Goal: Task Accomplishment & Management: Use online tool/utility

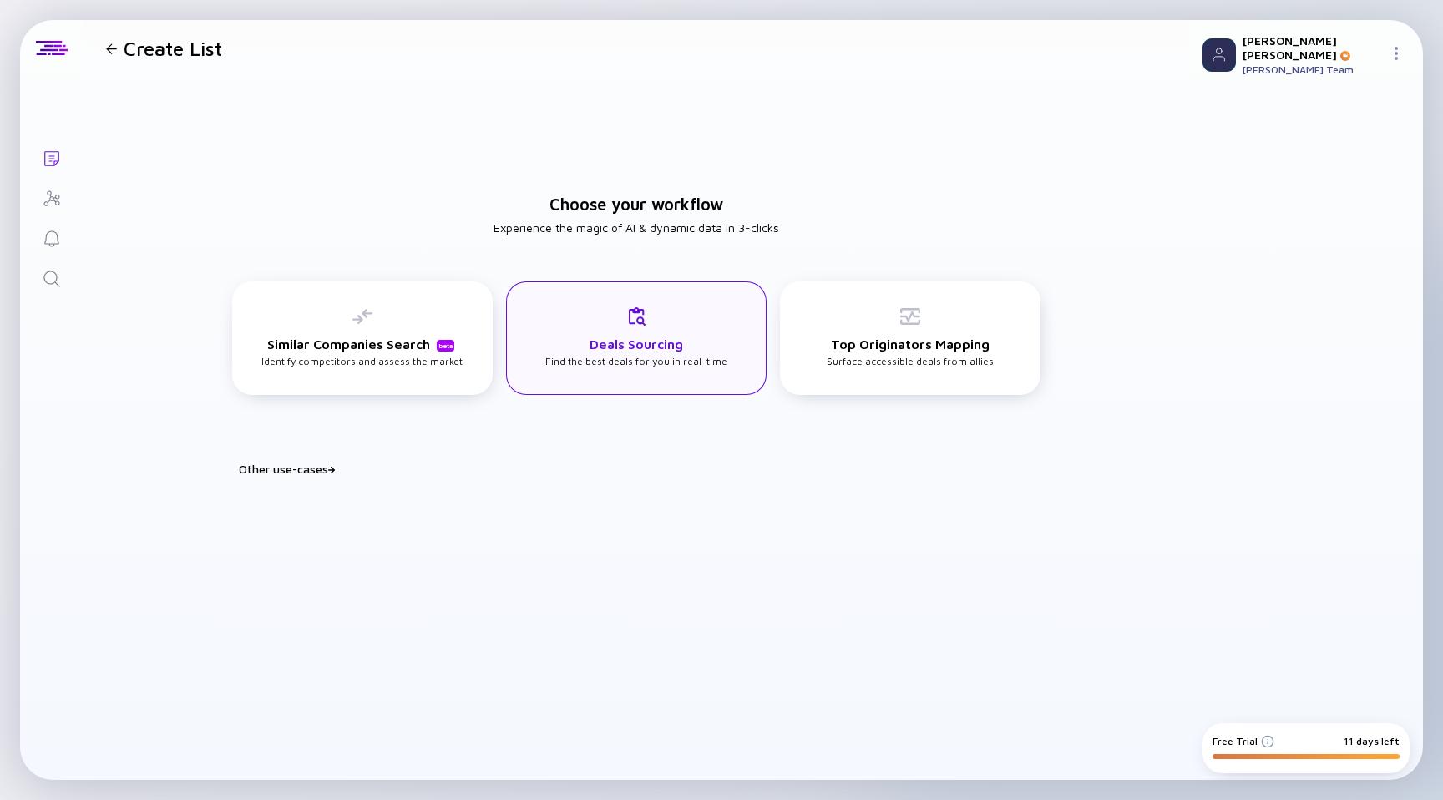
click at [658, 342] on h3 "Deals Sourcing" at bounding box center [636, 343] width 94 height 15
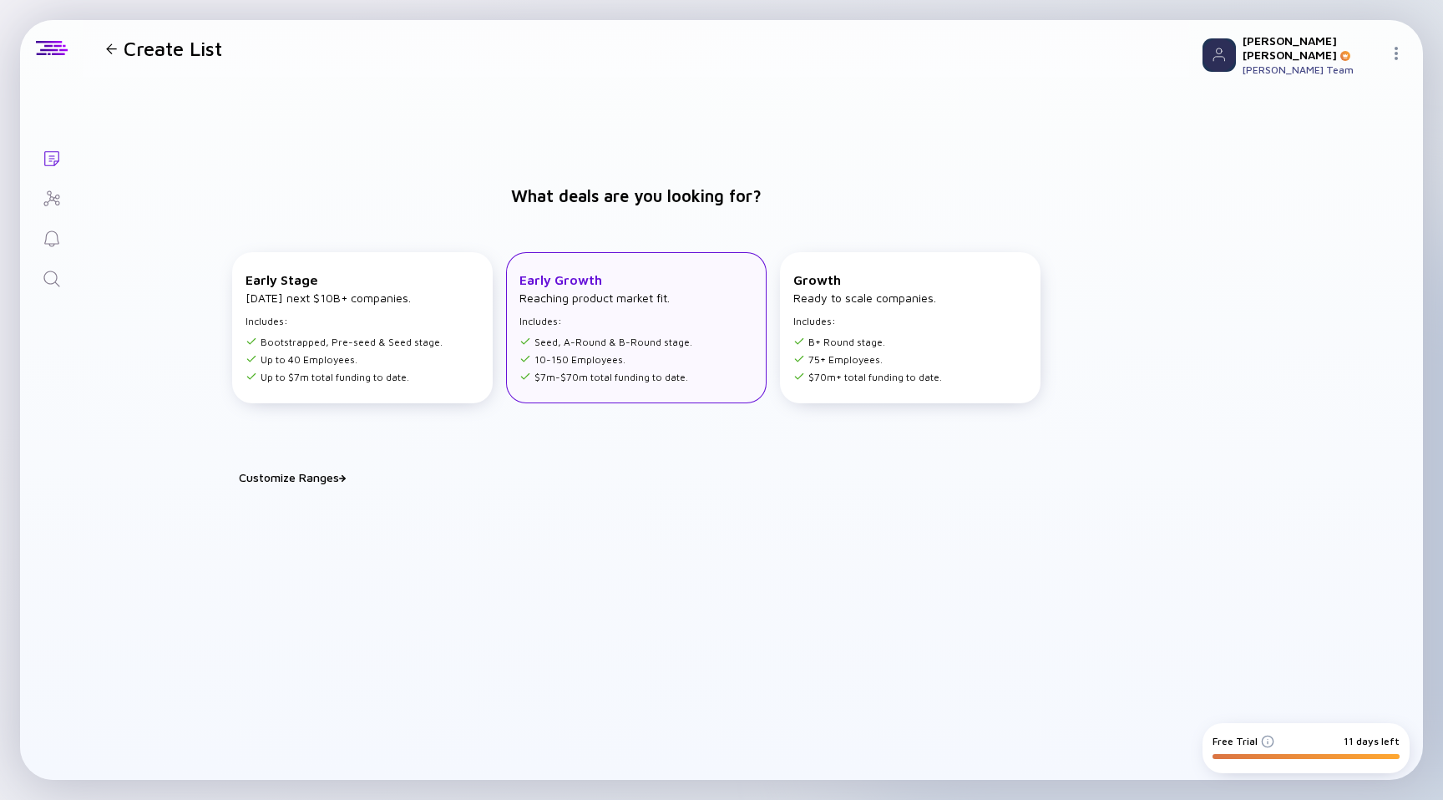
click at [633, 326] on div "Early Growth Reaching product market fit. Includes: Seed, A-Round & B-Round sta…" at bounding box center [605, 327] width 173 height 111
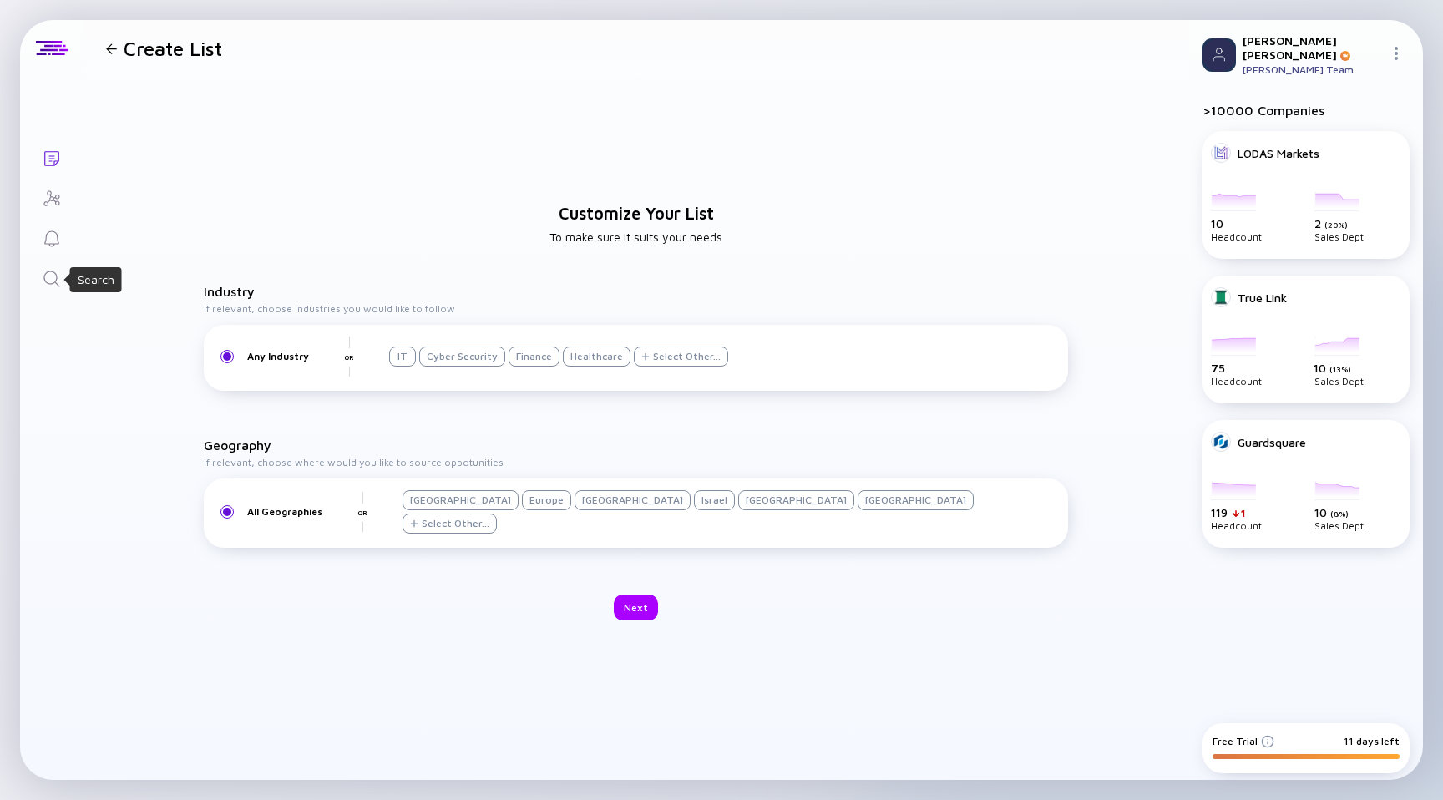
click at [52, 280] on icon "Search" at bounding box center [52, 279] width 20 height 20
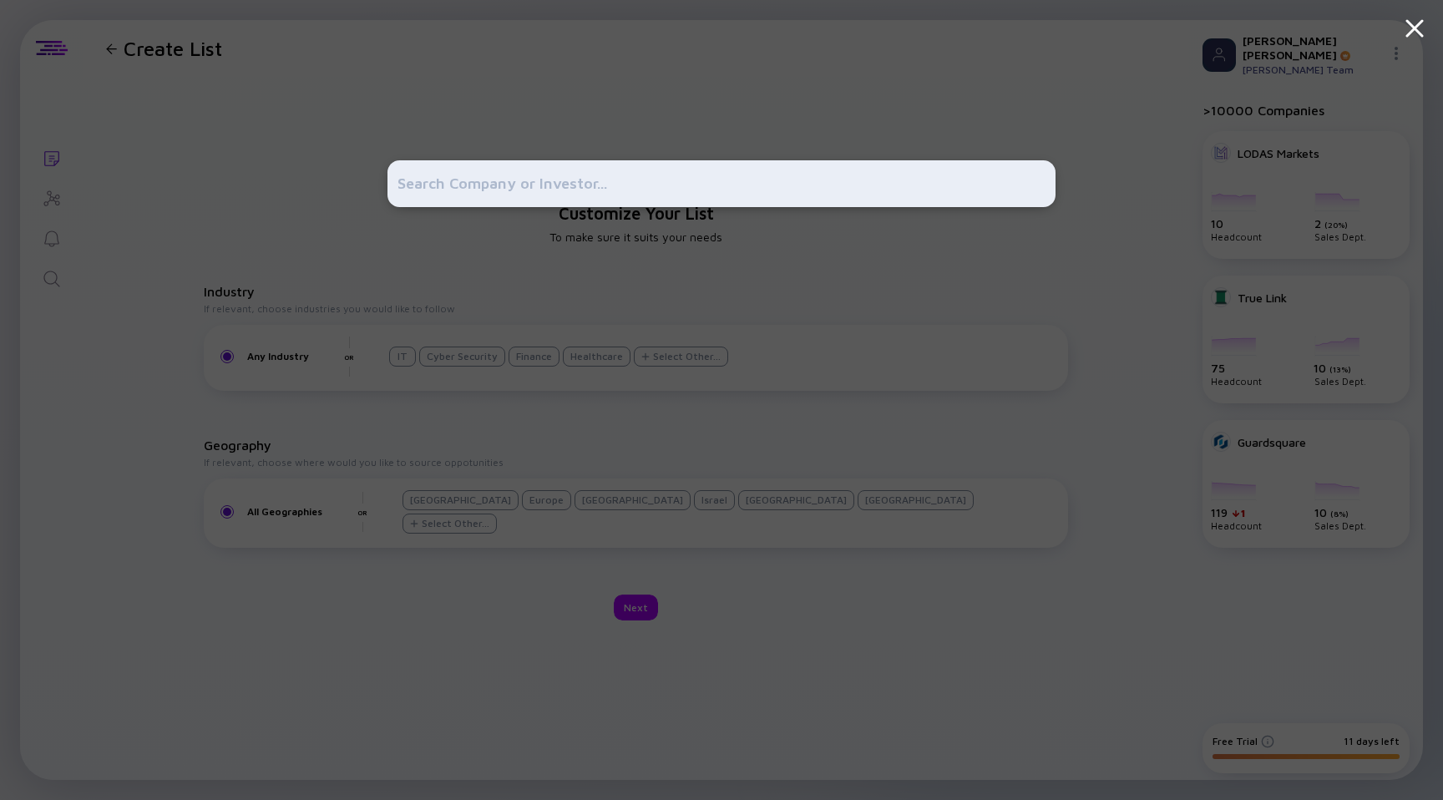
click at [565, 185] on input "text" at bounding box center [721, 184] width 648 height 30
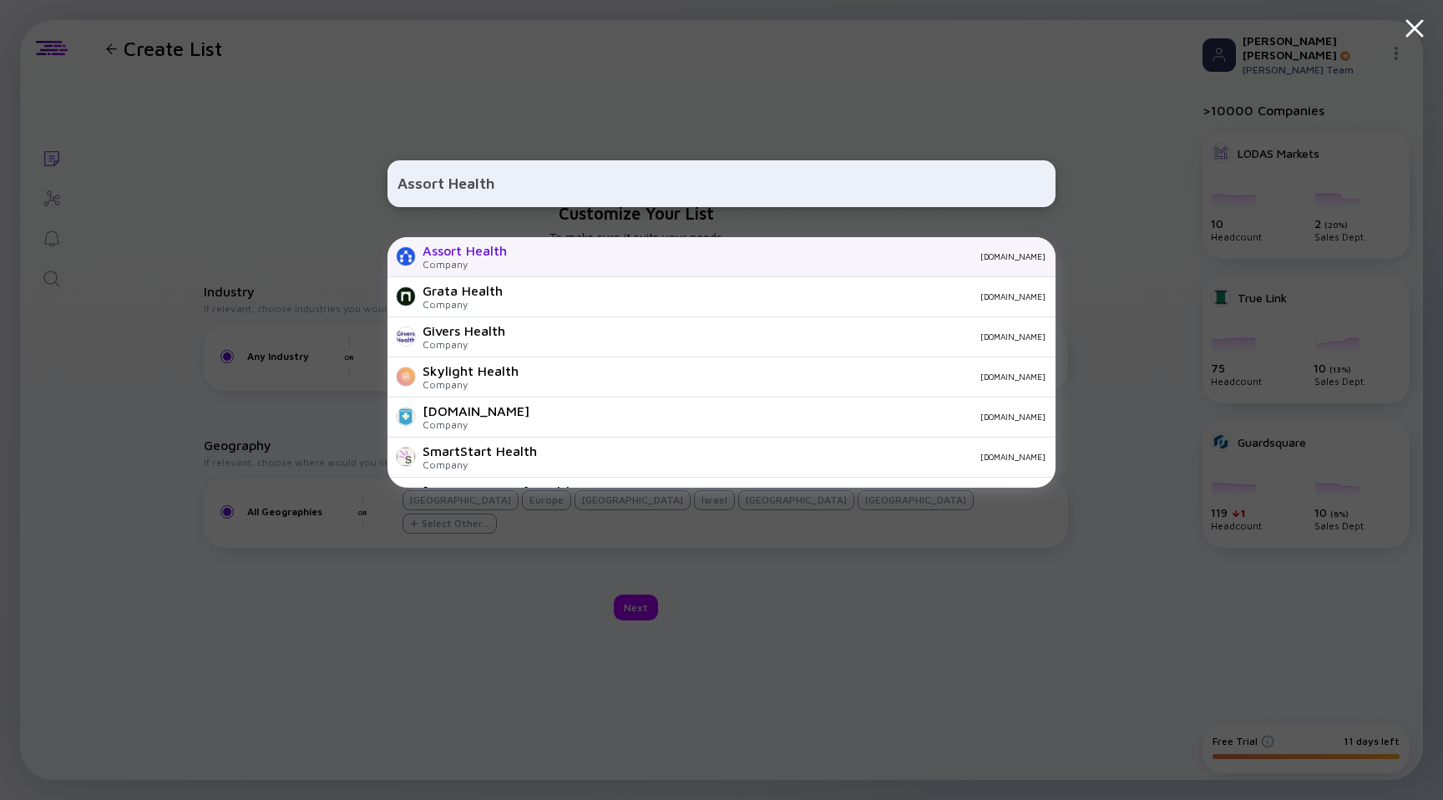
type input "Assort Health"
click at [476, 255] on div "Assort Health" at bounding box center [464, 250] width 84 height 15
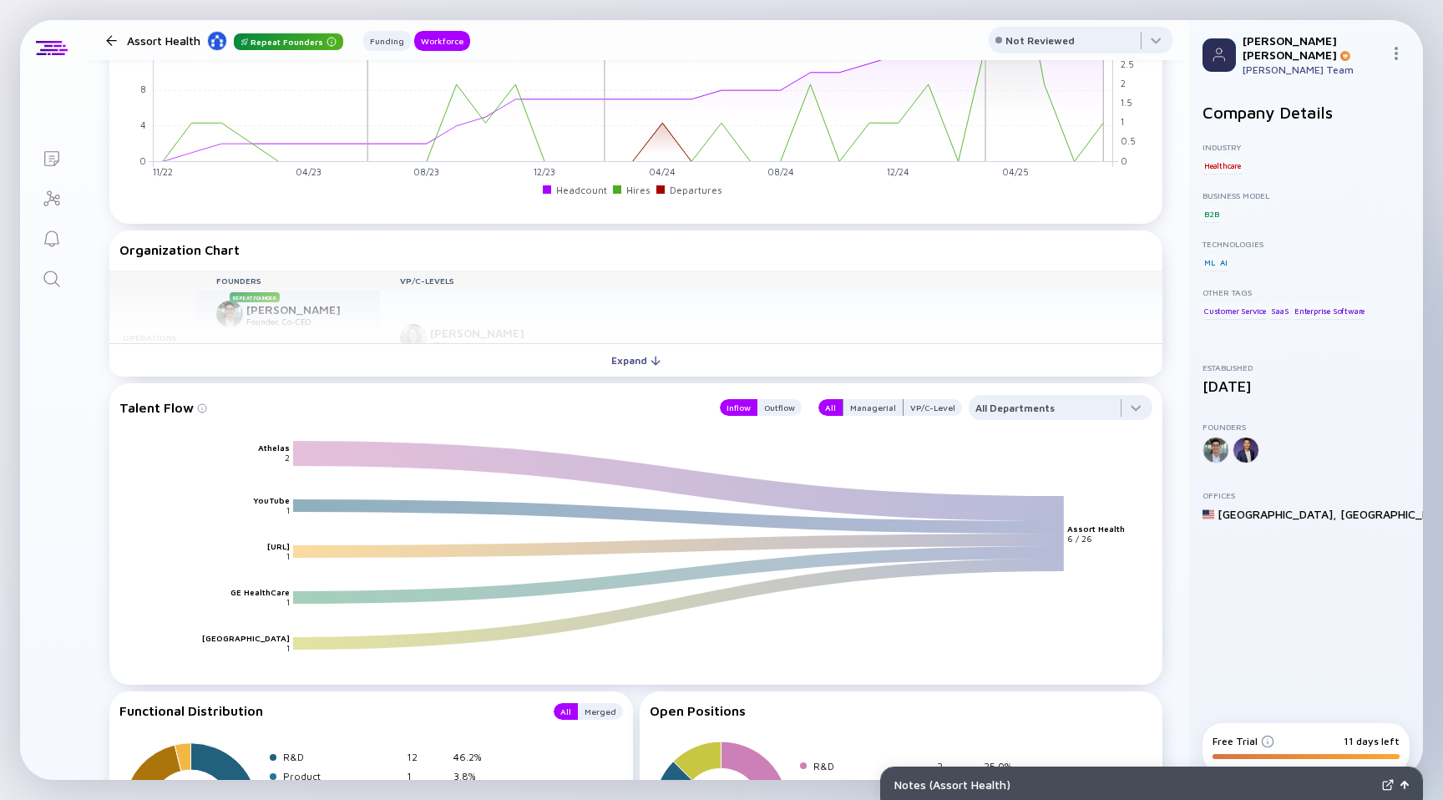
scroll to position [1525, 0]
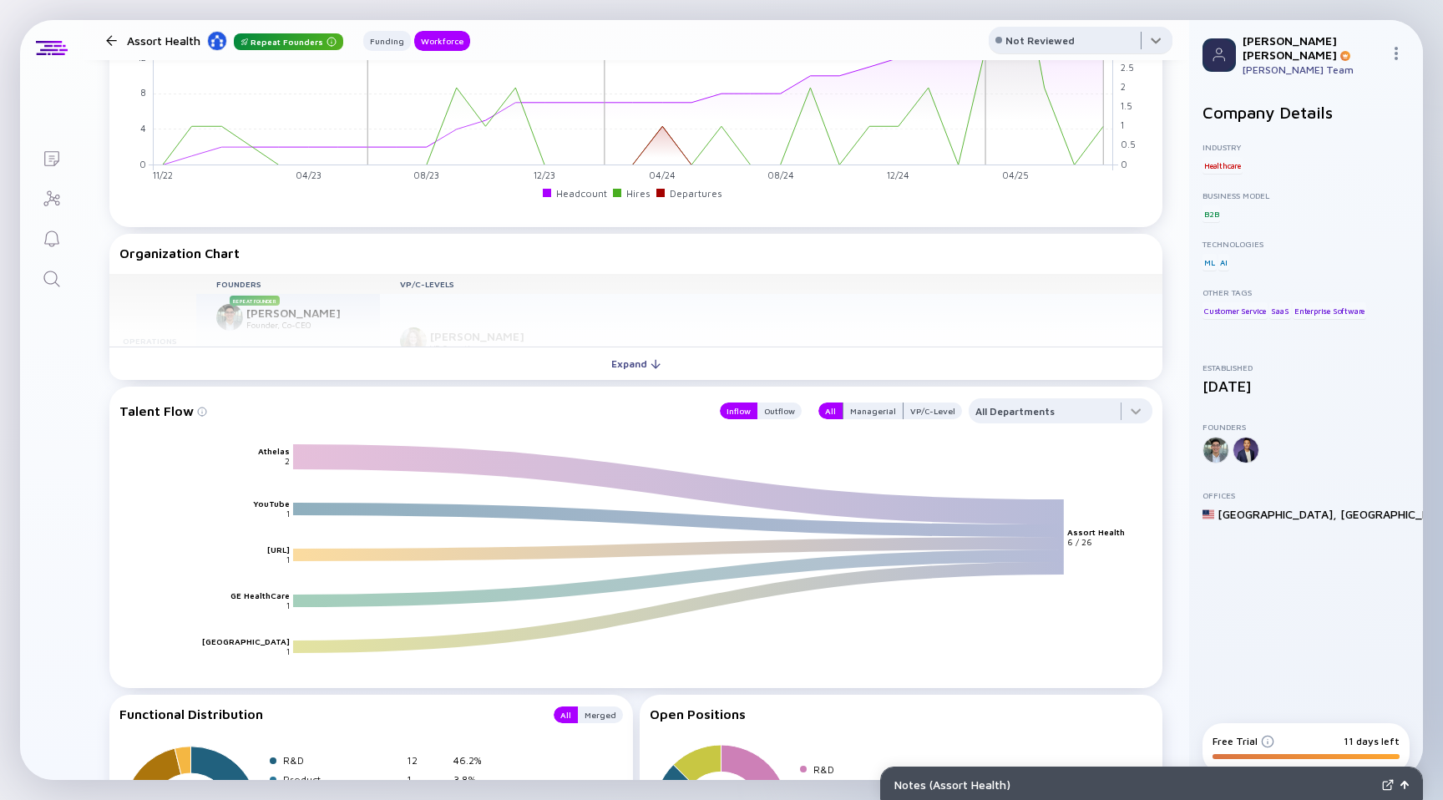
click at [1150, 43] on div at bounding box center [1081, 43] width 184 height 33
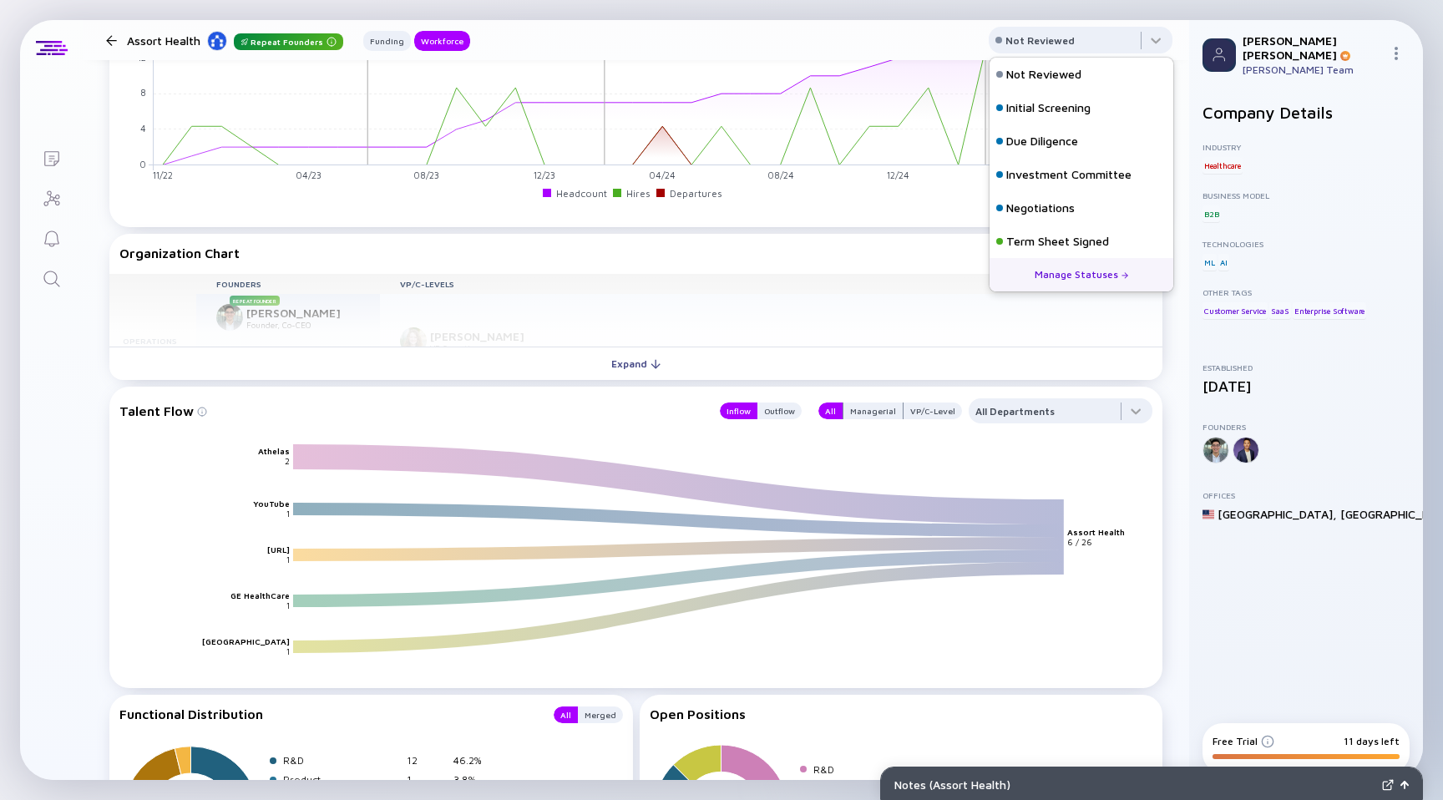
click at [904, 43] on header "Assort Health Repeat Founders Funding Workforce Not Reviewed" at bounding box center [636, 40] width 1106 height 40
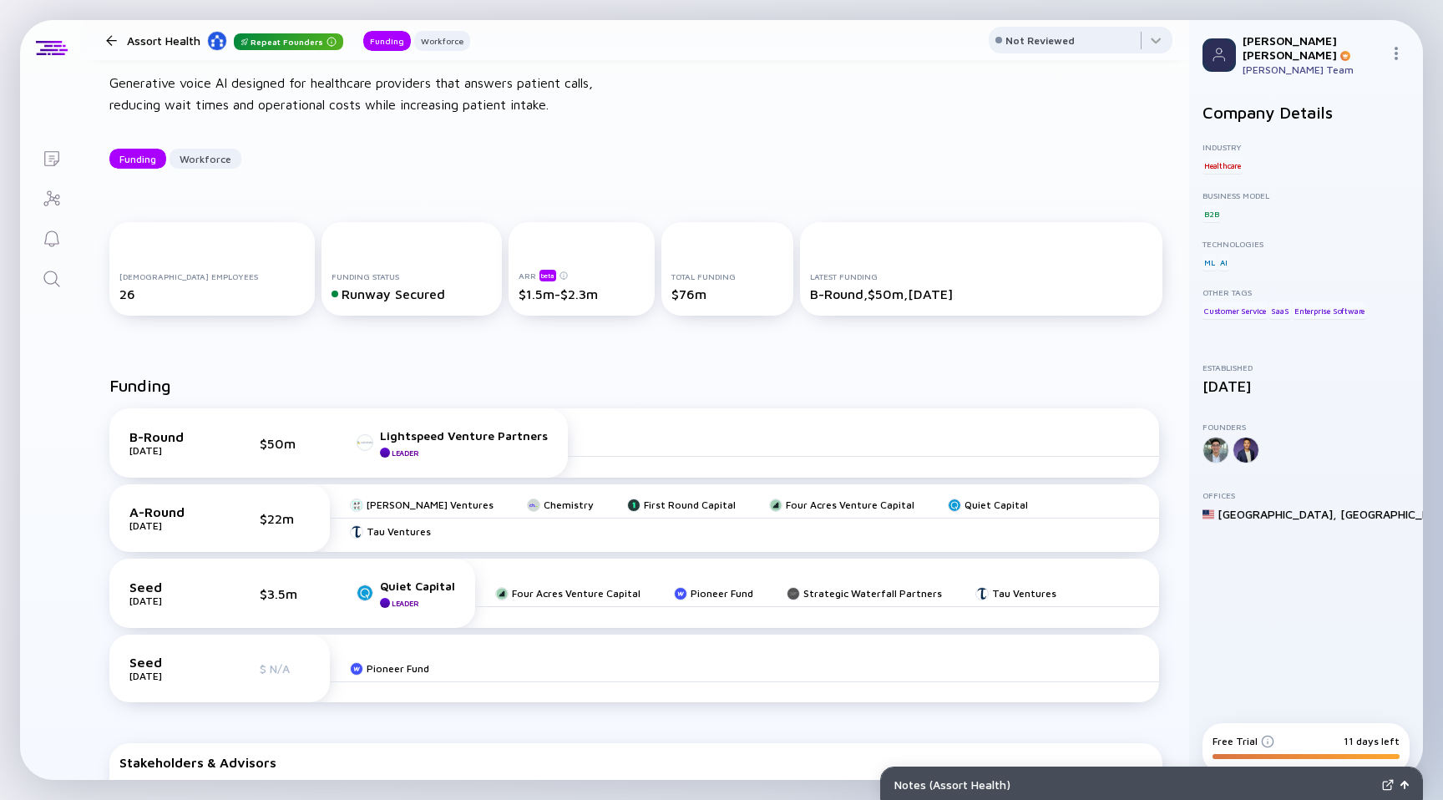
scroll to position [0, 0]
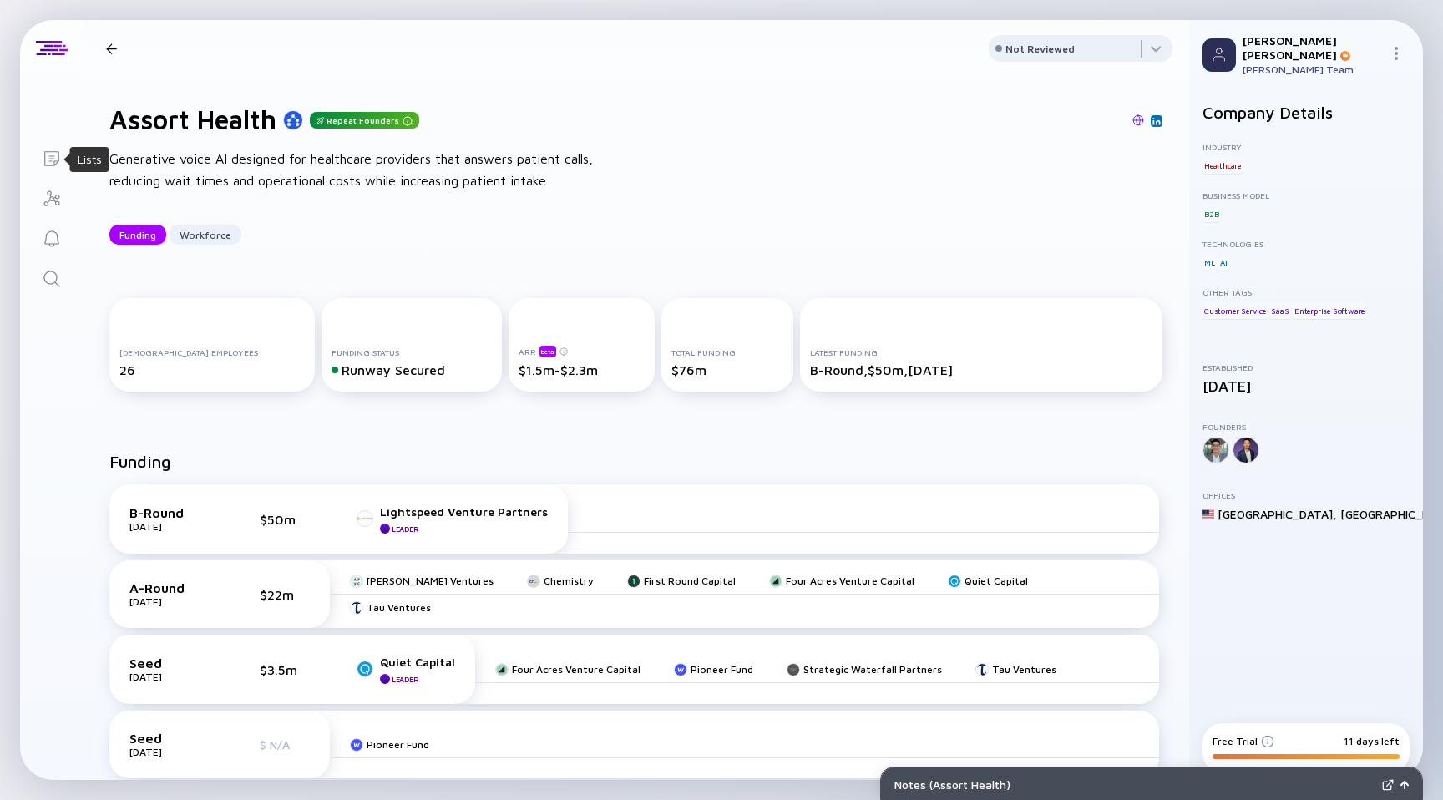
click at [53, 163] on icon "Lists" at bounding box center [51, 158] width 15 height 15
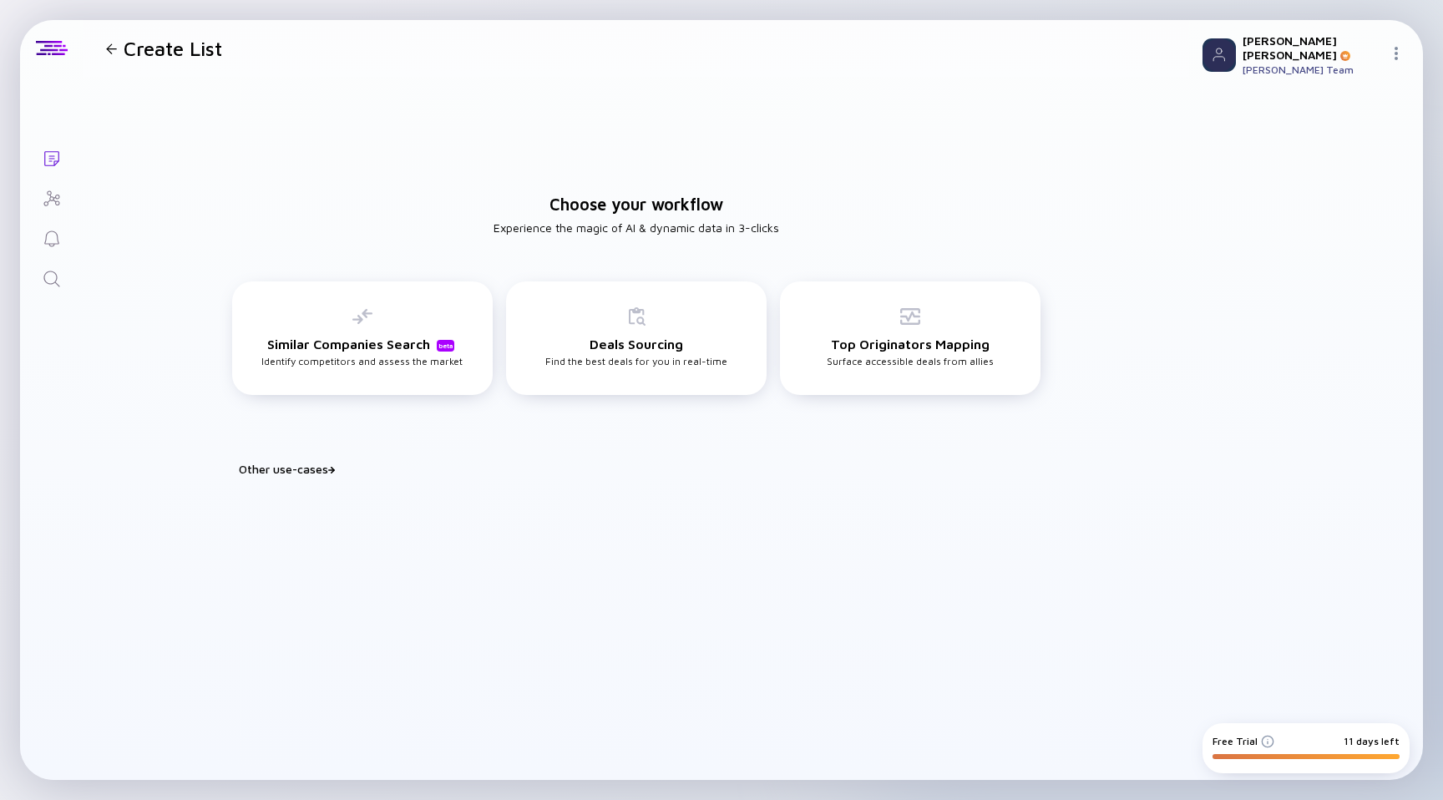
click at [307, 462] on div "Other use-cases" at bounding box center [646, 469] width 815 height 14
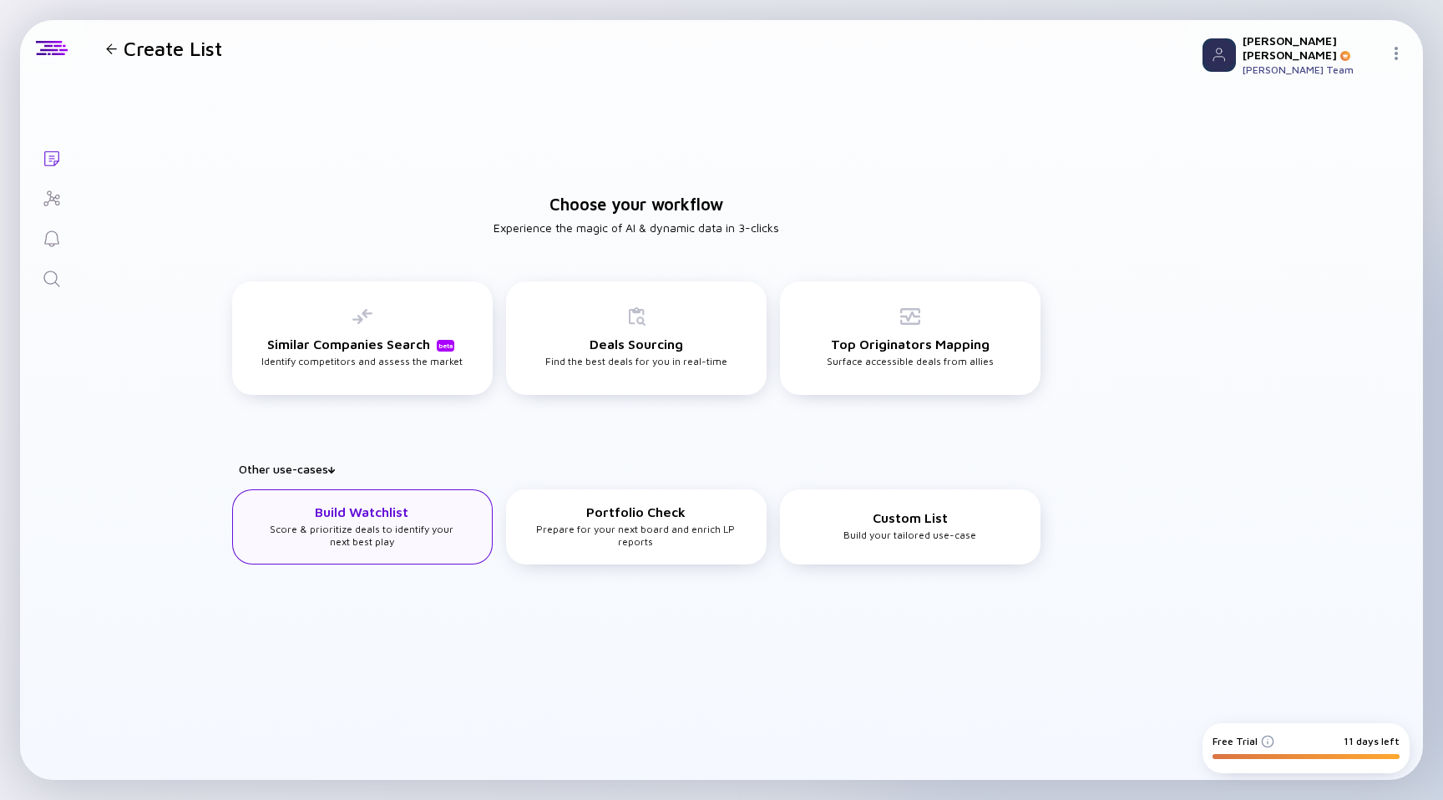
click at [409, 548] on div "Build Watchlist Score & prioritize deals to identify your next best play" at bounding box center [362, 526] width 260 height 75
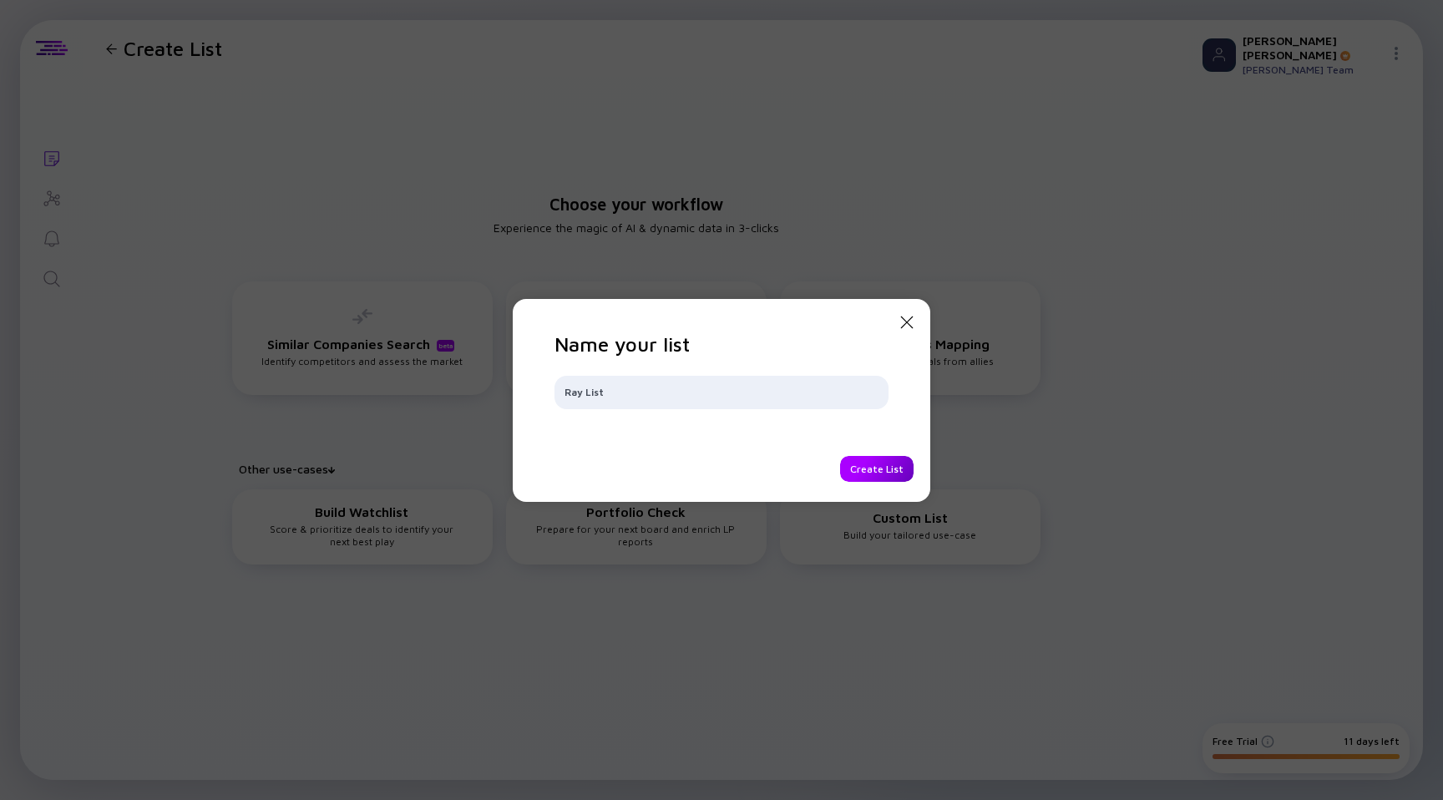
type input "Ray List"
click at [880, 464] on div "Create List" at bounding box center [876, 469] width 73 height 26
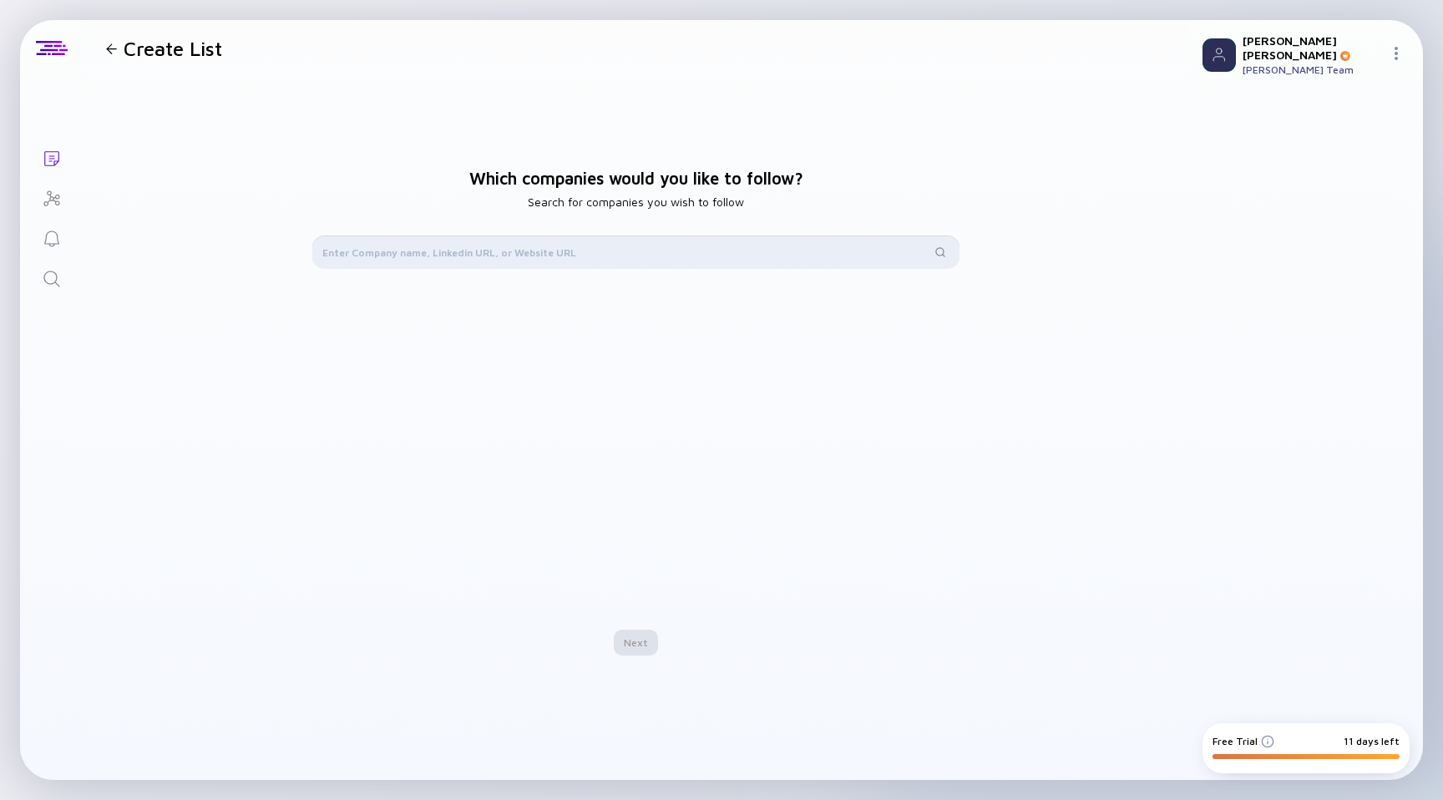
click at [616, 249] on input "text" at bounding box center [626, 252] width 609 height 17
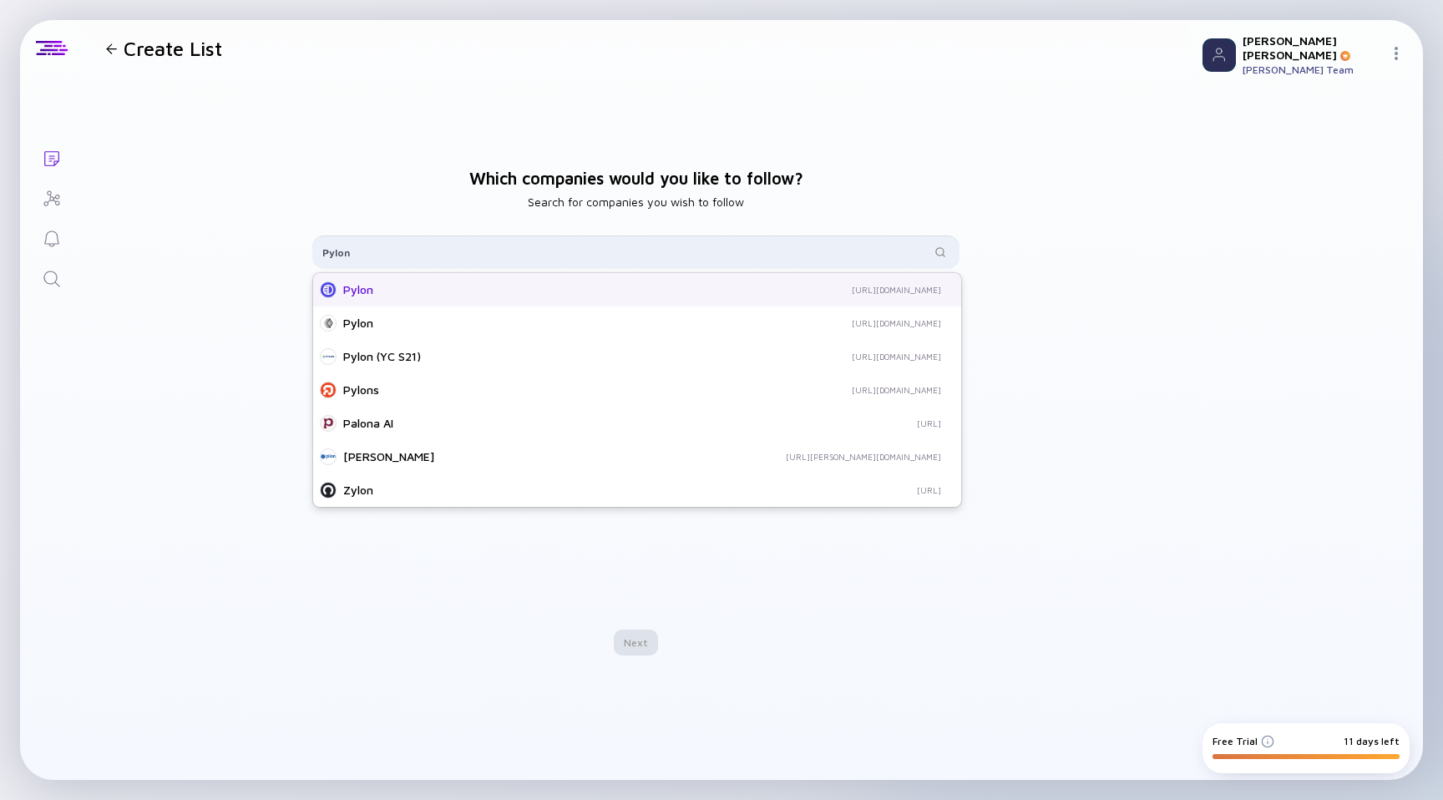
type input "Pylon"
click at [402, 295] on div "Pylon" at bounding box center [476, 289] width 266 height 17
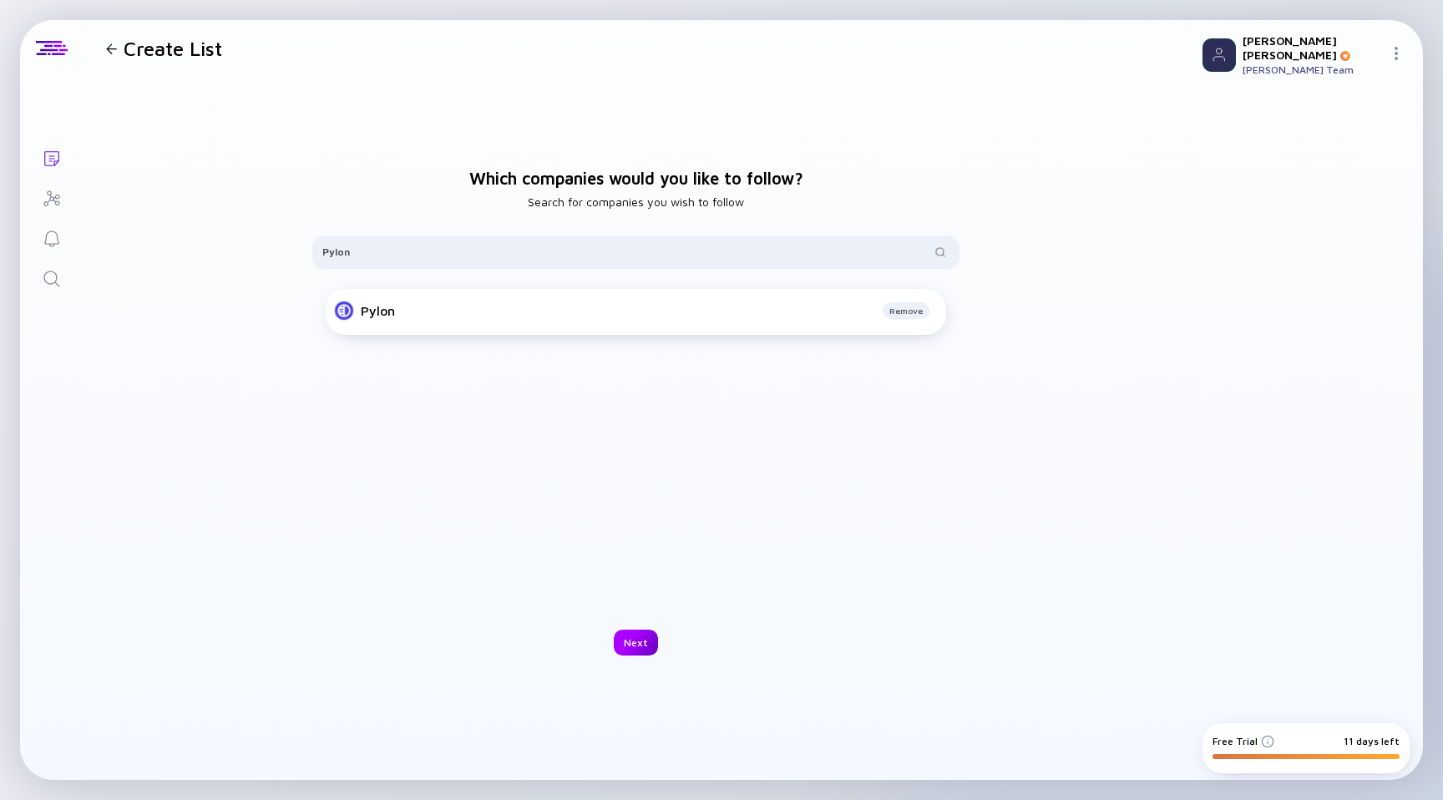
click at [640, 643] on div "Next" at bounding box center [636, 643] width 44 height 26
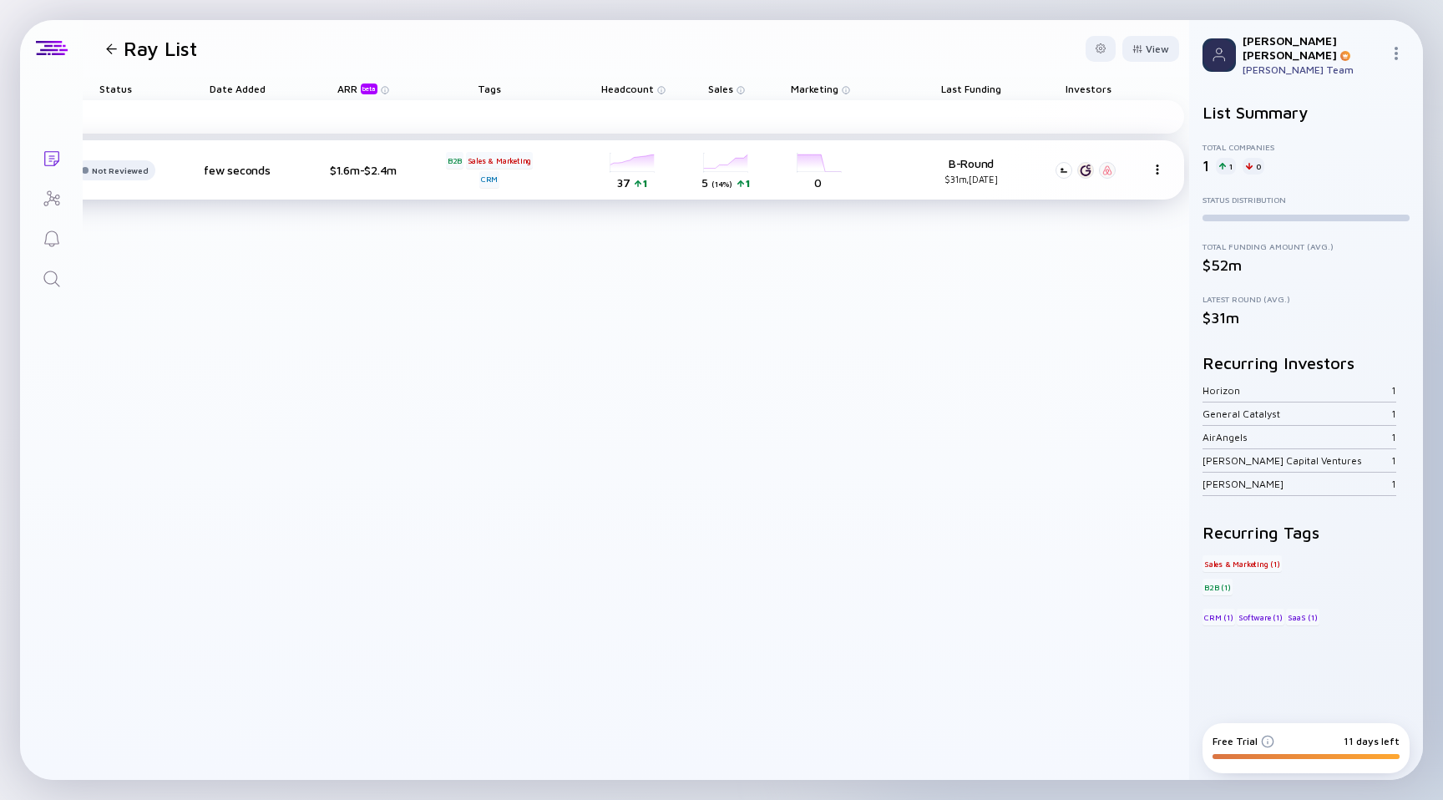
scroll to position [0, 372]
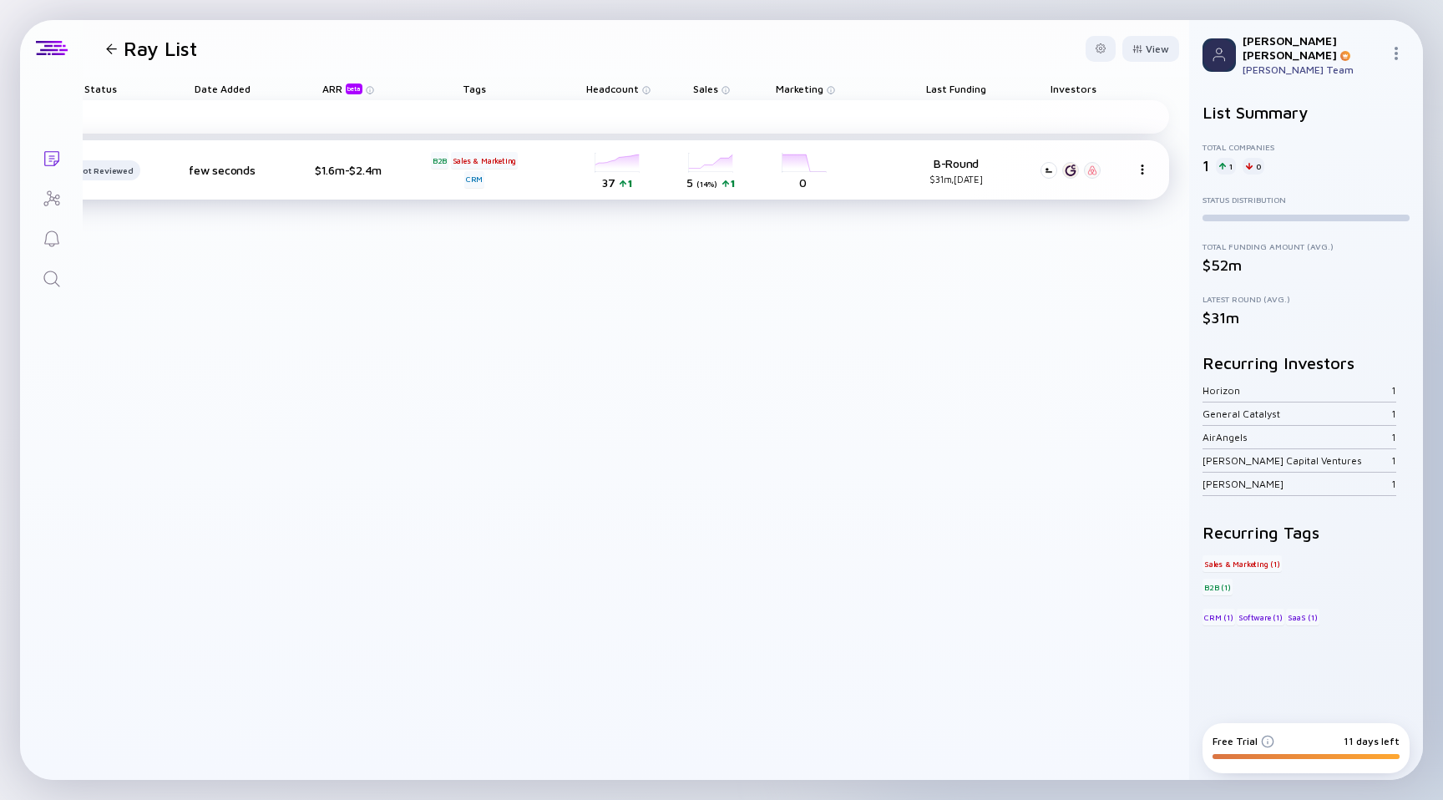
click at [1135, 171] on div at bounding box center [1141, 170] width 13 height 14
click at [1047, 338] on div "Add Company Pylon NEW Not Reviewed few seconds $1.6m-$2.4m B2B Sales & Marketin…" at bounding box center [446, 440] width 1444 height 680
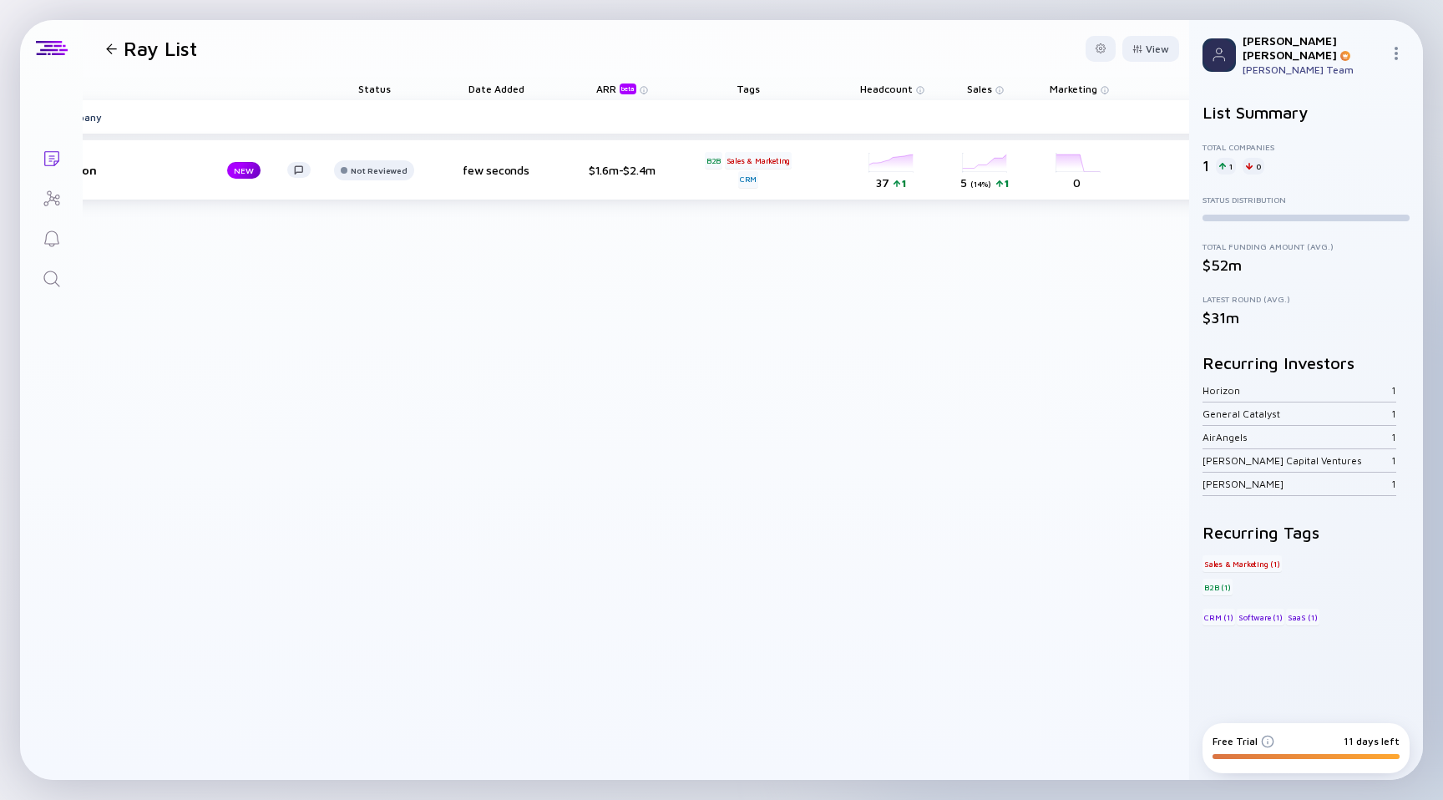
scroll to position [0, 0]
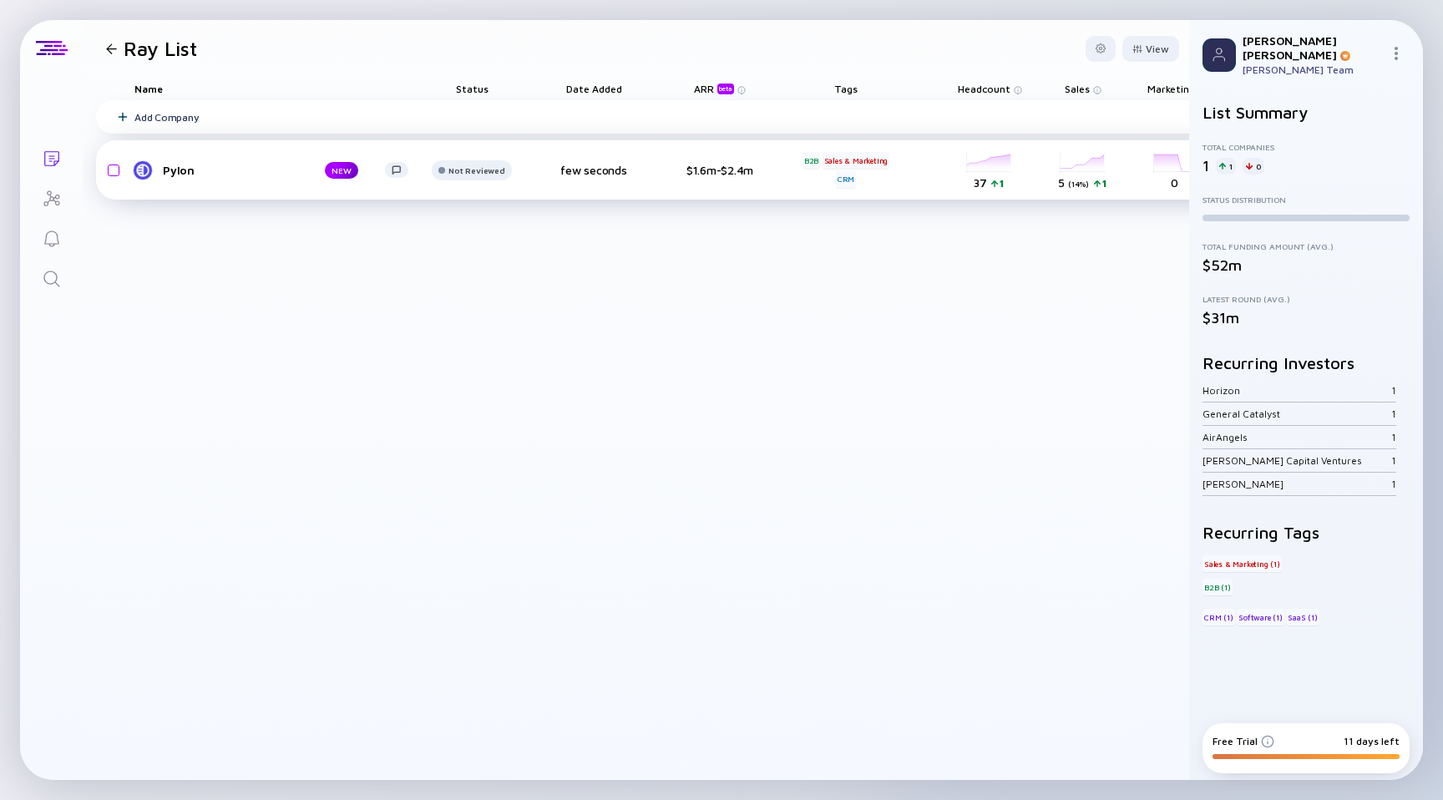
click at [723, 172] on div "$1.6m-$2.4m" at bounding box center [719, 170] width 109 height 14
click at [731, 284] on div "Add Company Pylon NEW Not Reviewed few seconds $1.6m-$2.4m B2B Sales & Marketin…" at bounding box center [818, 440] width 1444 height 680
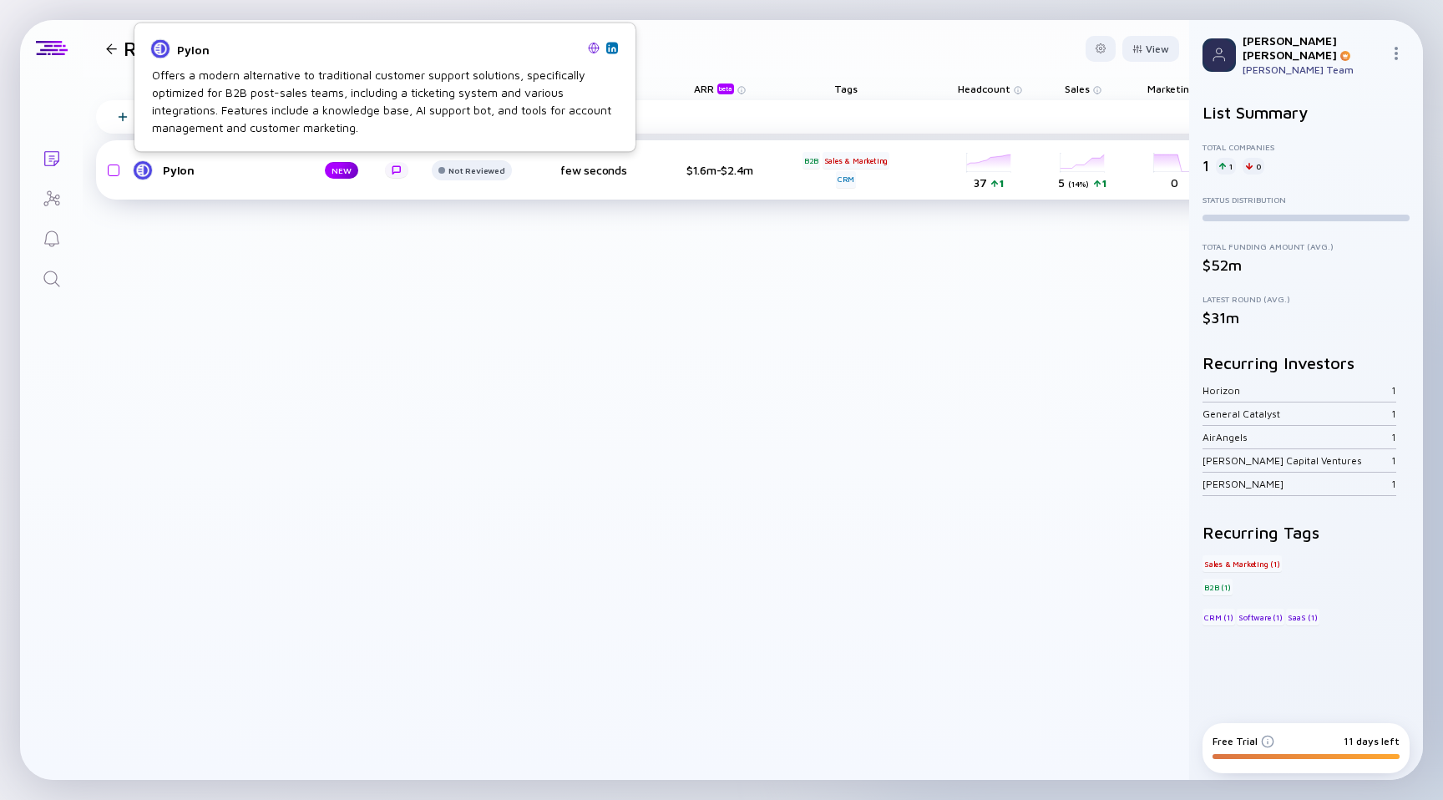
click at [393, 175] on div at bounding box center [396, 170] width 23 height 16
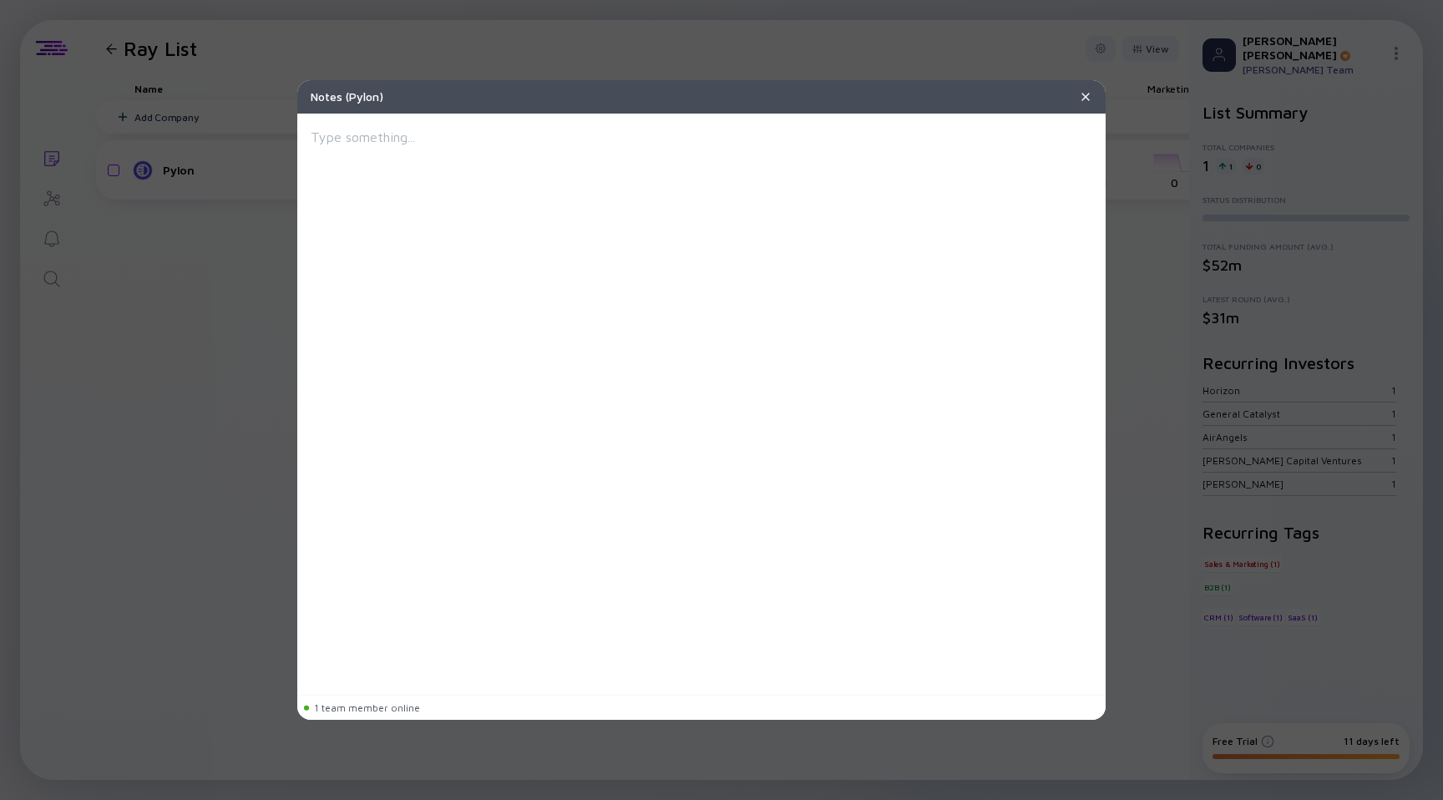
click at [1093, 94] on div "Notes ( Pylon )" at bounding box center [701, 96] width 808 height 33
click at [1088, 95] on img at bounding box center [1085, 96] width 13 height 13
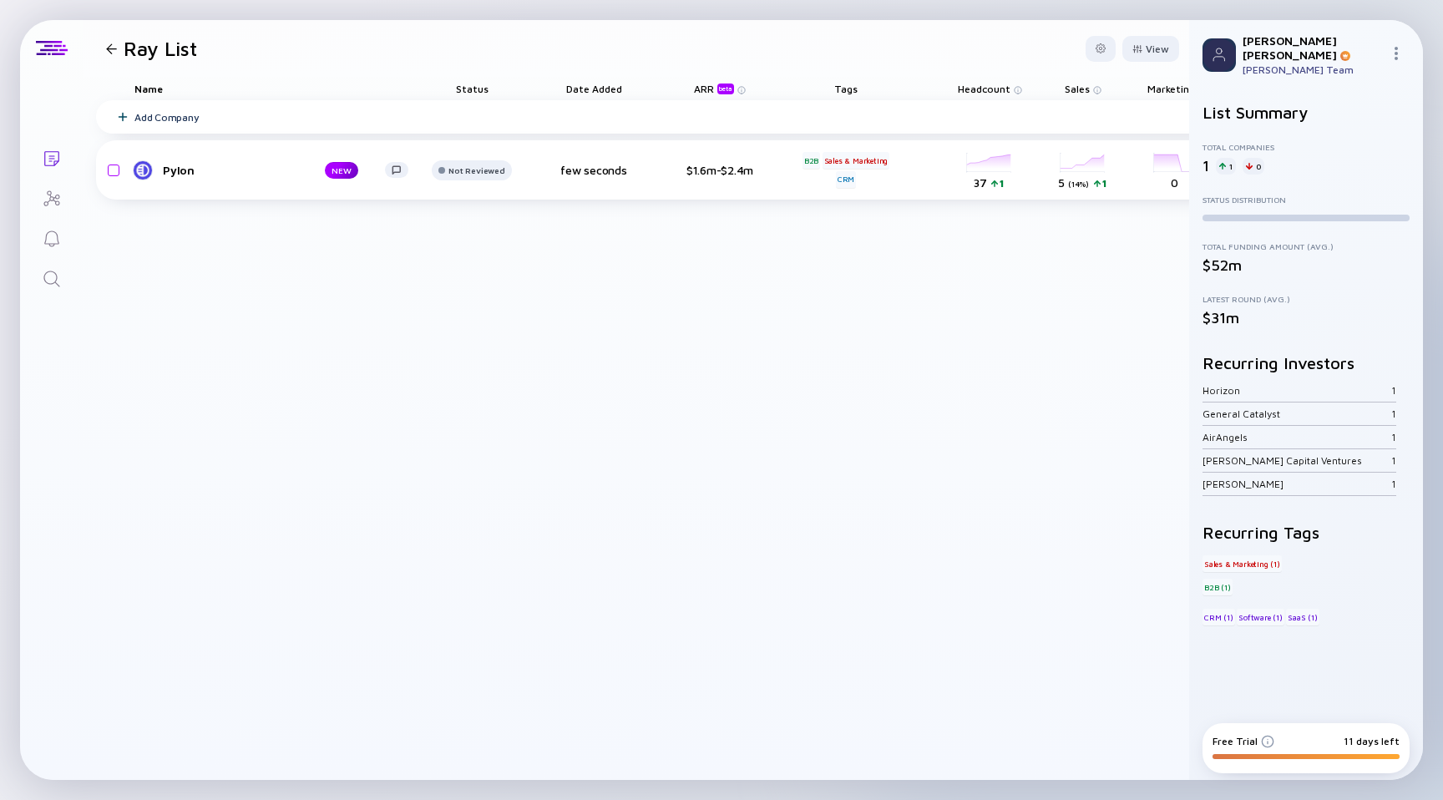
click at [114, 49] on div at bounding box center [111, 48] width 11 height 11
